Goal: Task Accomplishment & Management: Use online tool/utility

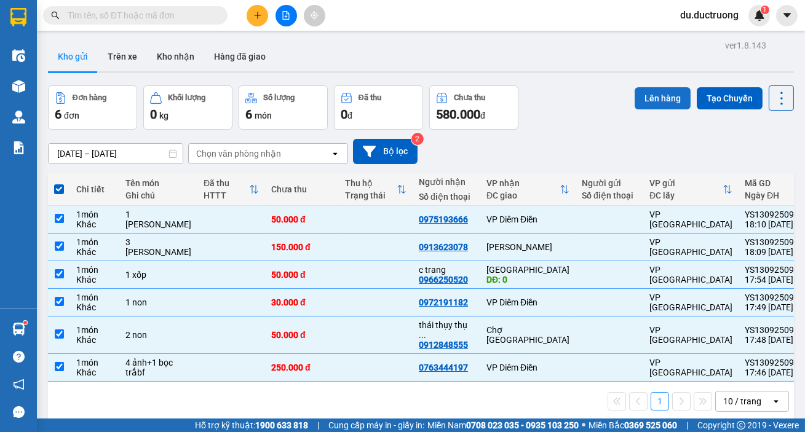
click at [644, 98] on button "Lên hàng" at bounding box center [663, 98] width 56 height 22
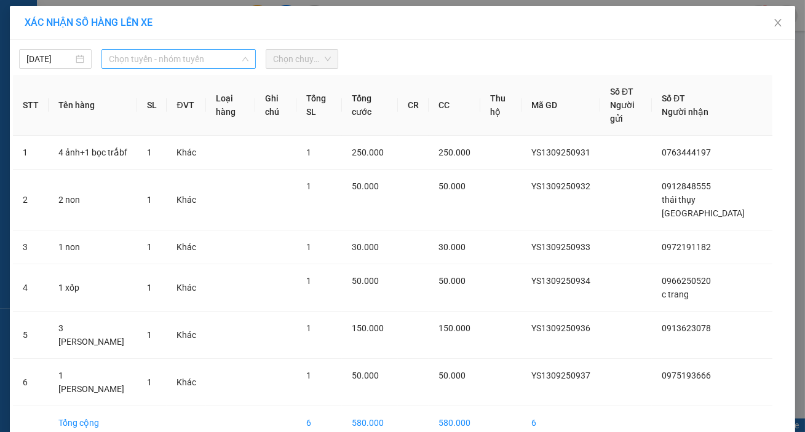
click at [204, 50] on span "Chọn tuyến - nhóm tuyến" at bounding box center [179, 59] width 140 height 18
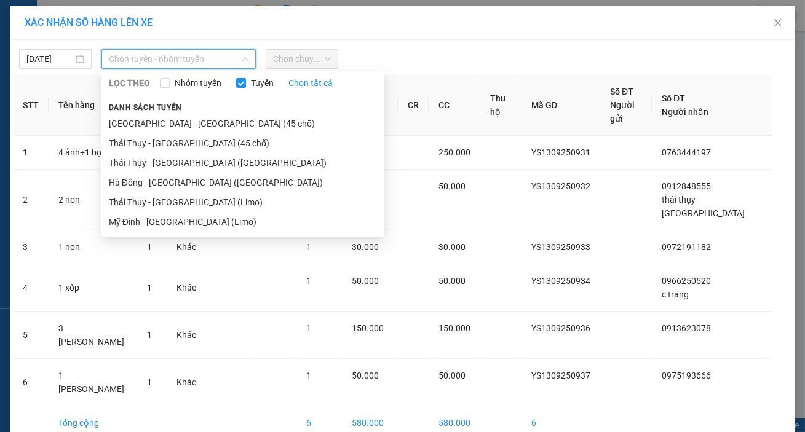
drag, startPoint x: 185, startPoint y: 119, endPoint x: 266, endPoint y: 93, distance: 85.2
click at [183, 118] on li "[GEOGRAPHIC_DATA] - [GEOGRAPHIC_DATA] (45 chỗ)" at bounding box center [243, 124] width 283 height 20
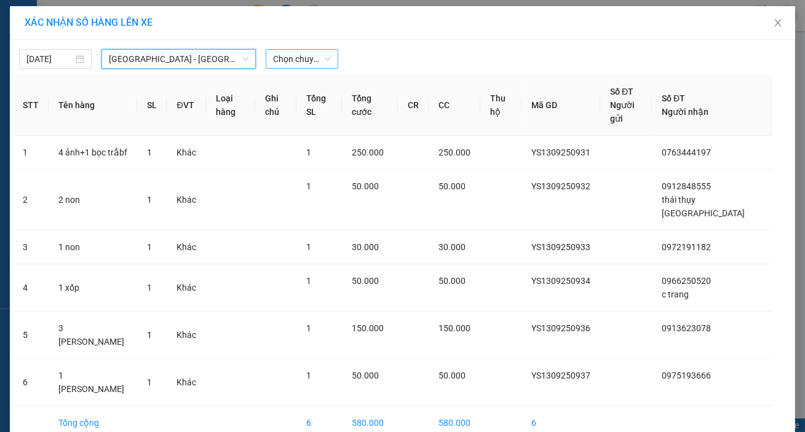
click at [293, 62] on span "Chọn chuyến" at bounding box center [302, 59] width 58 height 18
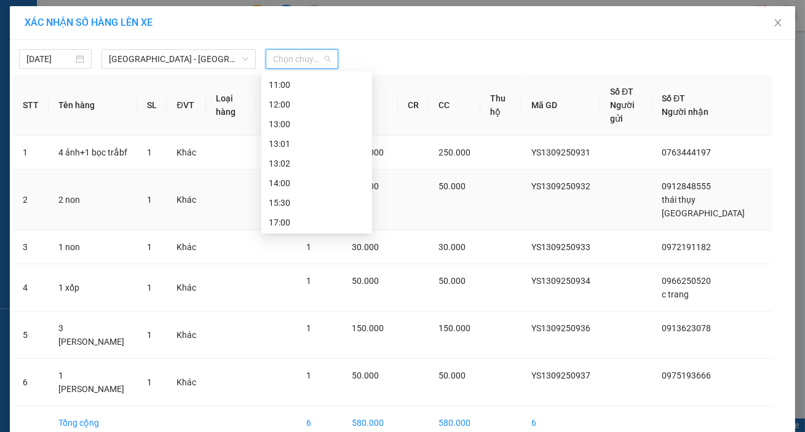
scroll to position [137, 0]
click at [292, 221] on div "18:30" at bounding box center [317, 222] width 96 height 14
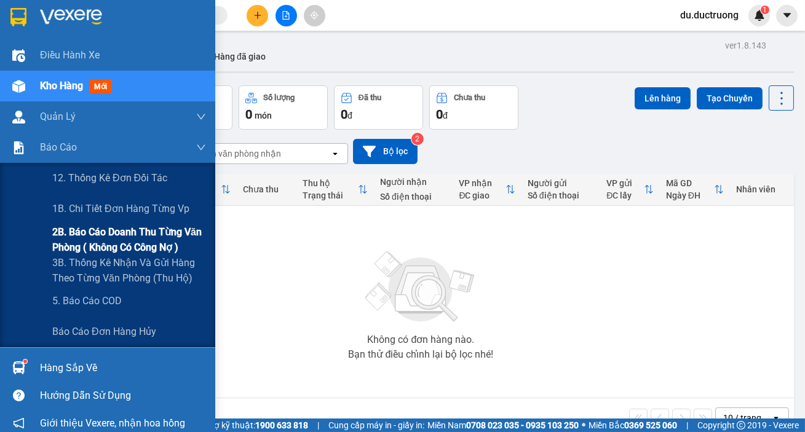
click at [95, 242] on span "2B. Báo cáo doanh thu từng văn phòng ( không có công nợ )" at bounding box center [129, 240] width 154 height 31
